Goal: Task Accomplishment & Management: Complete application form

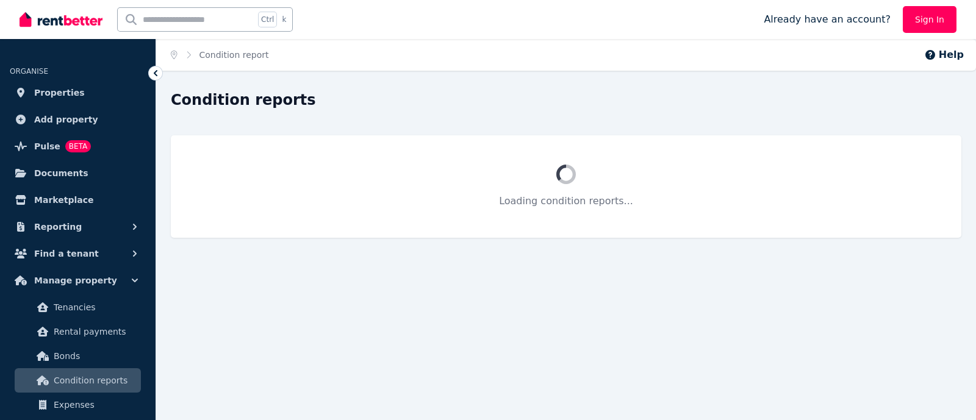
click at [180, 18] on input "text" at bounding box center [186, 19] width 137 height 23
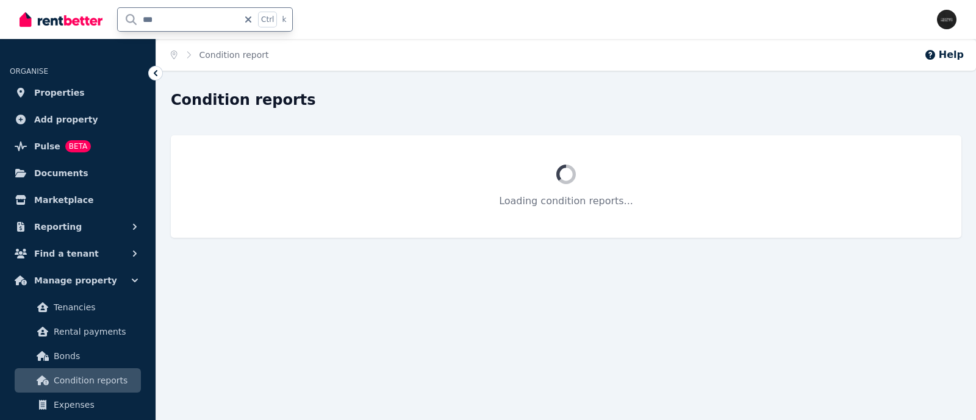
type input "****"
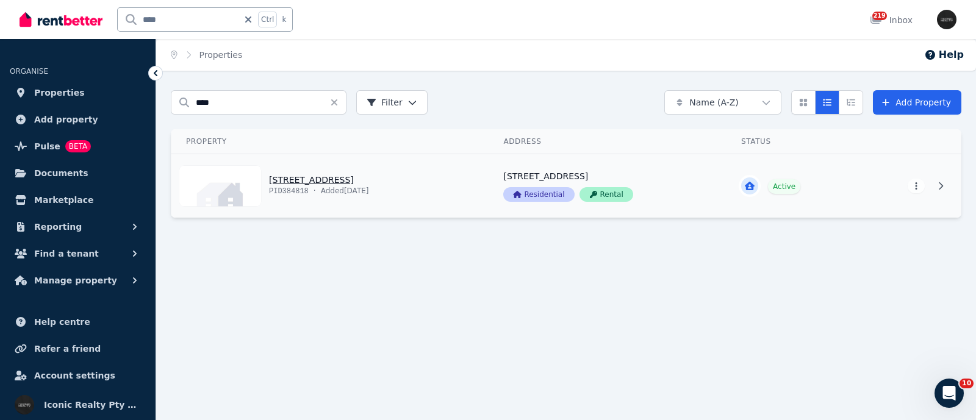
click at [282, 174] on link "View property details" at bounding box center [329, 185] width 317 height 63
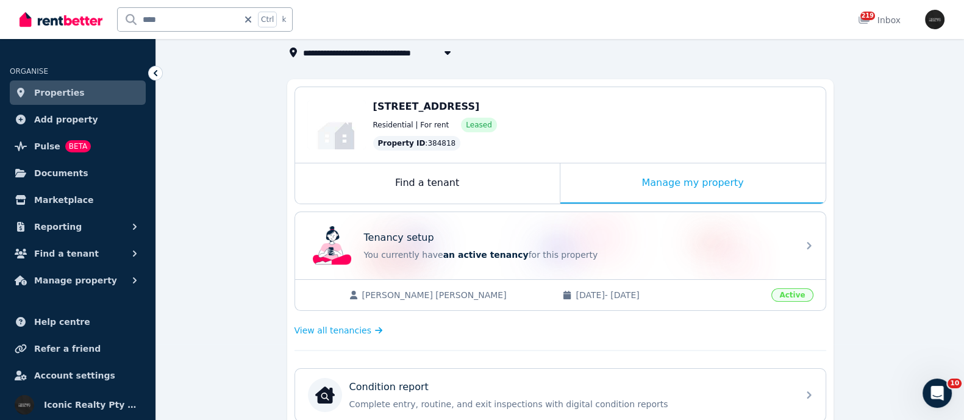
scroll to position [152, 0]
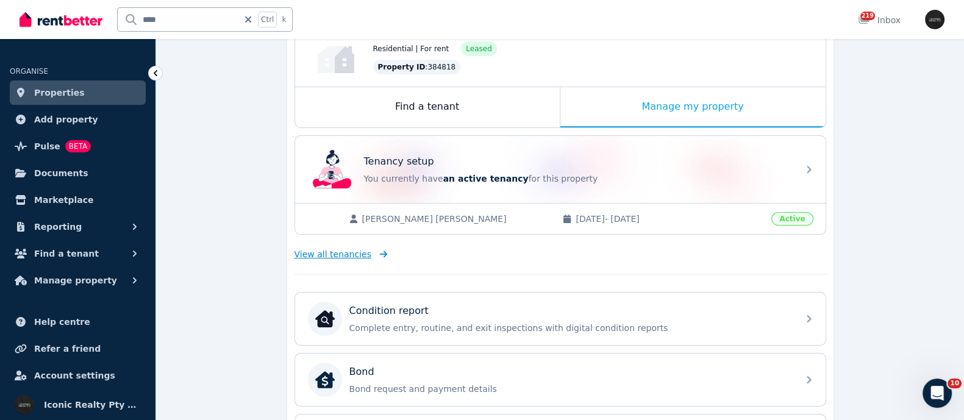
click at [338, 251] on span "View all tenancies" at bounding box center [332, 254] width 77 height 12
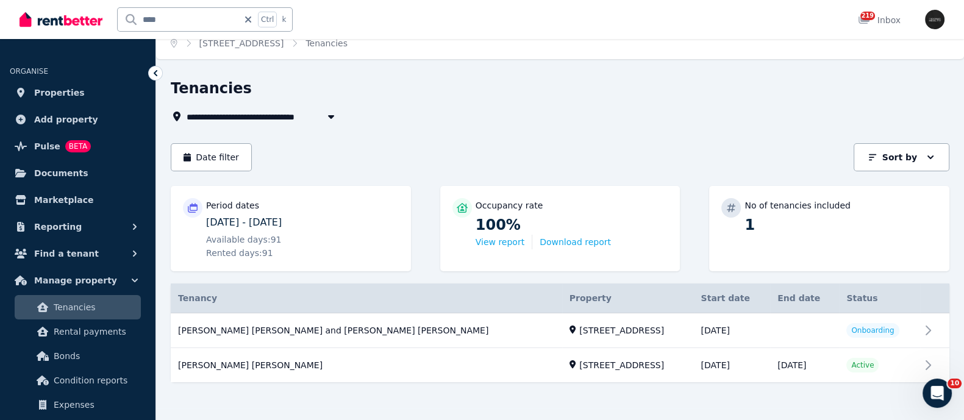
scroll to position [17, 0]
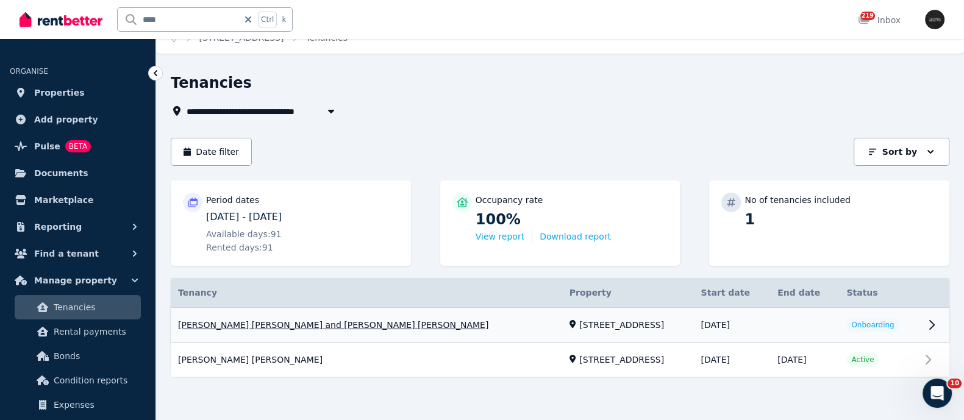
click at [332, 317] on link "View property details" at bounding box center [560, 325] width 779 height 35
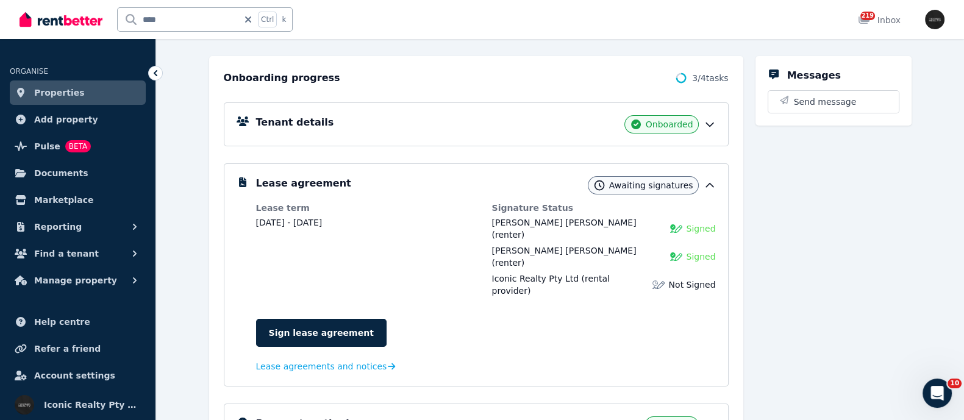
scroll to position [152, 0]
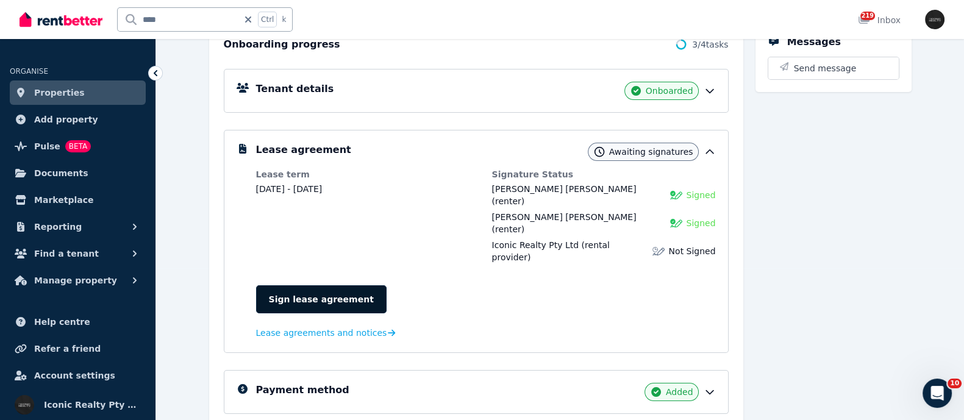
click at [344, 285] on link "Sign lease agreement" at bounding box center [321, 299] width 130 height 28
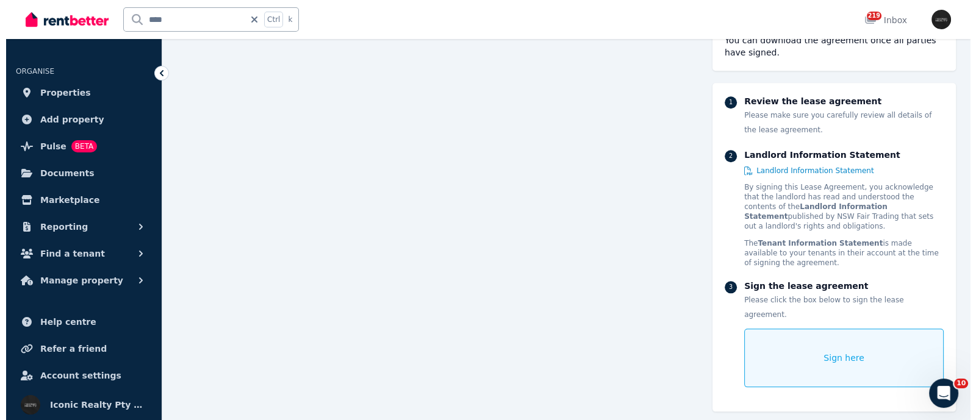
scroll to position [1601, 0]
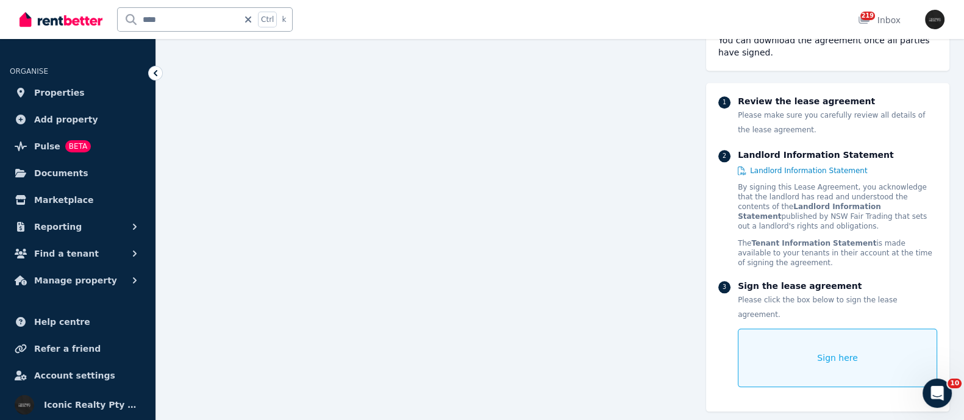
click at [827, 358] on div "Sign here" at bounding box center [837, 358] width 199 height 59
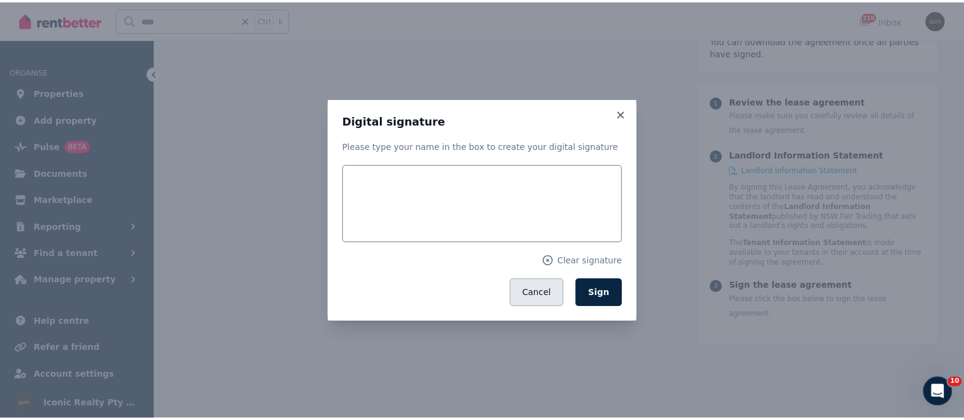
scroll to position [1604, 0]
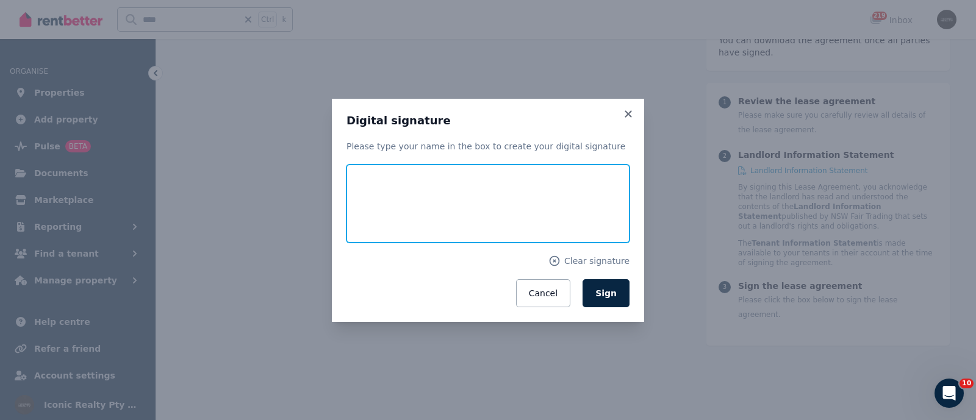
click at [400, 179] on input "text" at bounding box center [487, 204] width 283 height 78
type input "**********"
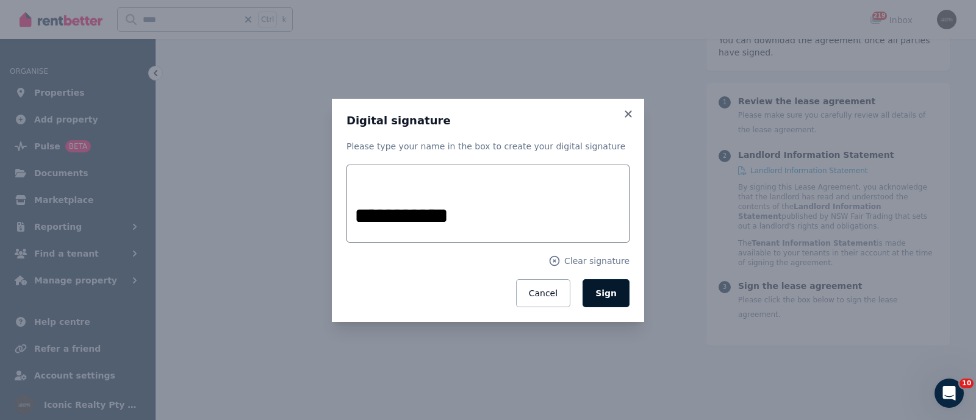
click at [601, 290] on span "Sign" at bounding box center [605, 293] width 21 height 10
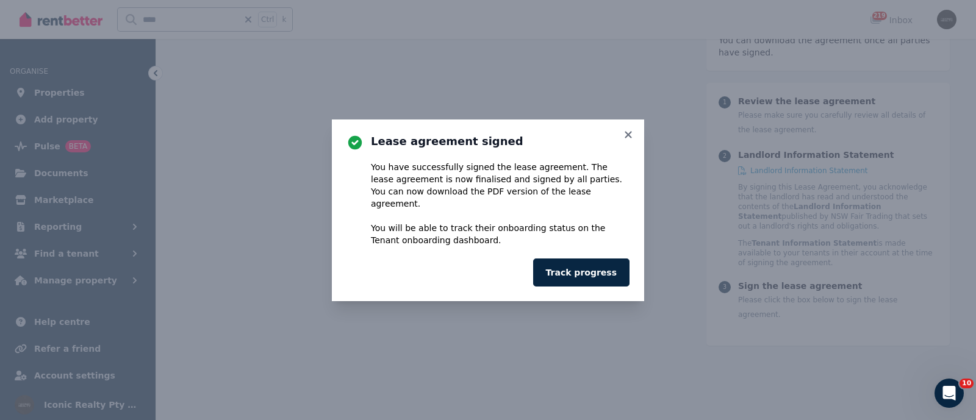
click at [634, 136] on div "Lease agreement signed You have successfully signed the lease agreement. The le…" at bounding box center [488, 211] width 312 height 182
click at [633, 139] on icon at bounding box center [628, 134] width 12 height 11
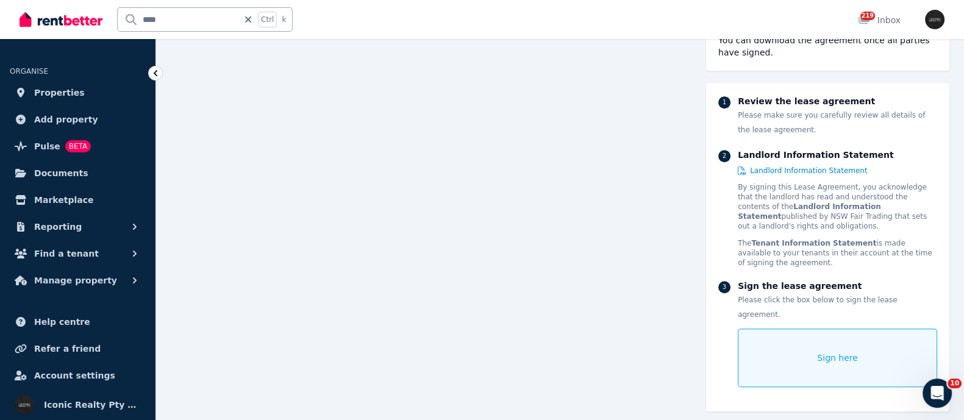
scroll to position [915, 0]
click at [249, 24] on form "****" at bounding box center [186, 19] width 137 height 23
click at [249, 17] on icon at bounding box center [248, 19] width 6 height 6
